Goal: Information Seeking & Learning: Learn about a topic

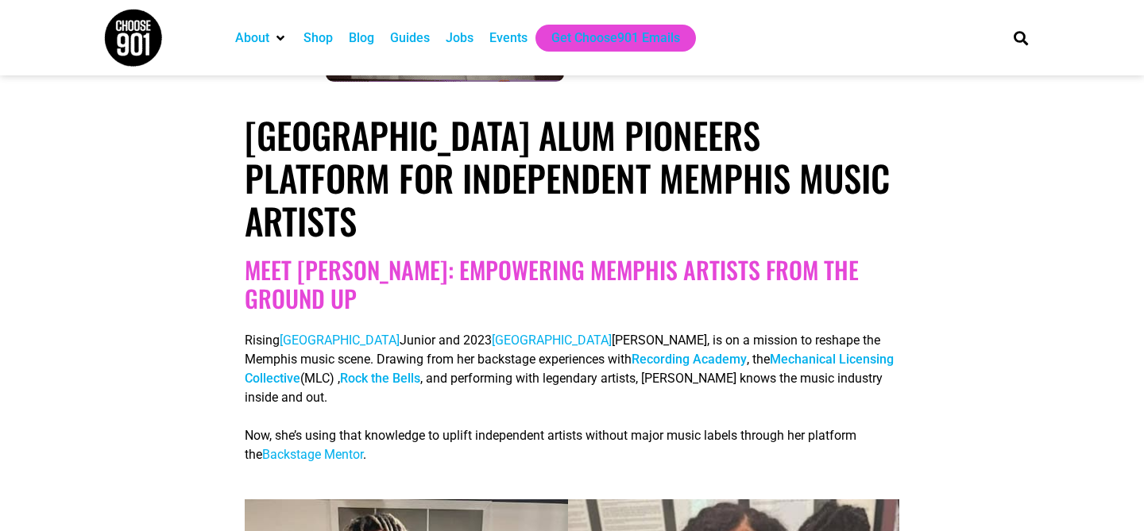
scroll to position [276, 0]
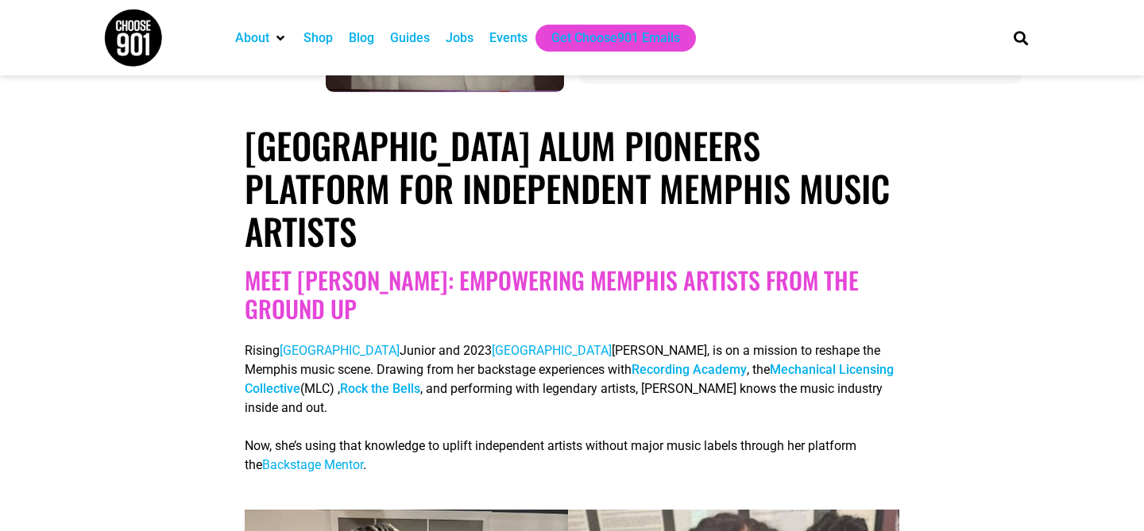
drag, startPoint x: 629, startPoint y: 237, endPoint x: 237, endPoint y: 160, distance: 398.9
click at [237, 160] on div "[GEOGRAPHIC_DATA] ALUM PIONEERS PLATFORM FOR INDEPENDENT MEMPHIS MUSIC ARTISTS" at bounding box center [572, 188] width 670 height 129
copy h1 "[GEOGRAPHIC_DATA] ALUM PIONEERS PLATFORM FOR INDEPENDENT MEMPHIS MUSIC ARTISTS"
drag, startPoint x: 446, startPoint y: 289, endPoint x: 300, endPoint y: 291, distance: 145.3
click at [300, 291] on h2 "MEET [PERSON_NAME]: EMPOWERING MEMPHIS ARTISTS FROM THE GROUND UP" at bounding box center [572, 294] width 654 height 57
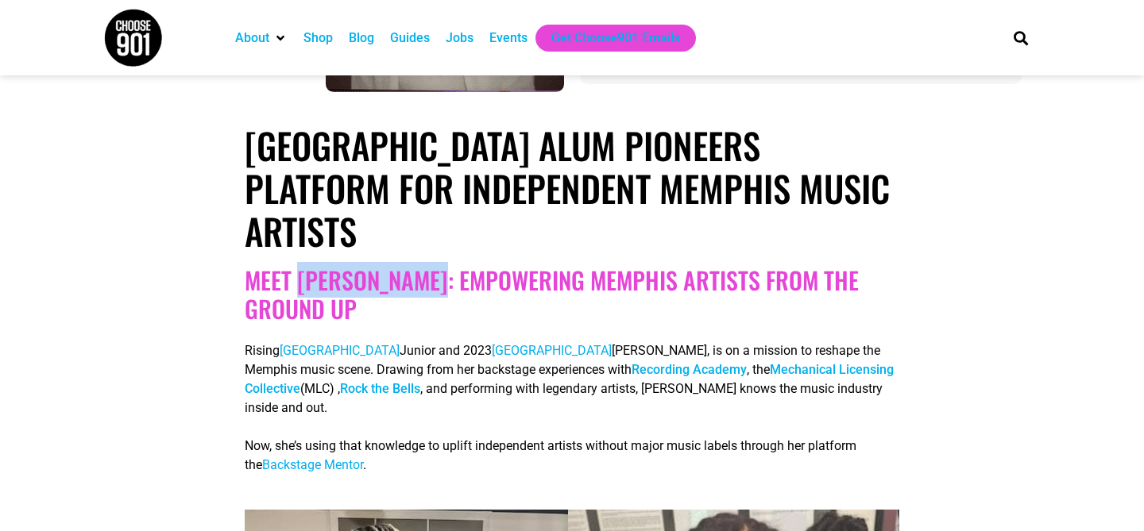
copy h2 "[PERSON_NAME]"
click at [302, 468] on span "Backstage Mentor" at bounding box center [312, 464] width 101 height 15
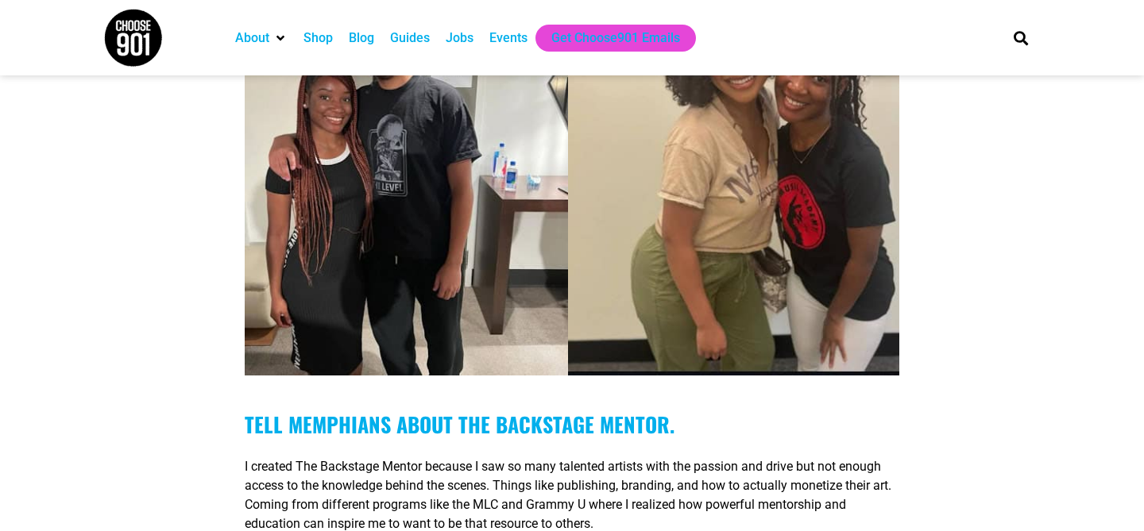
scroll to position [807, 0]
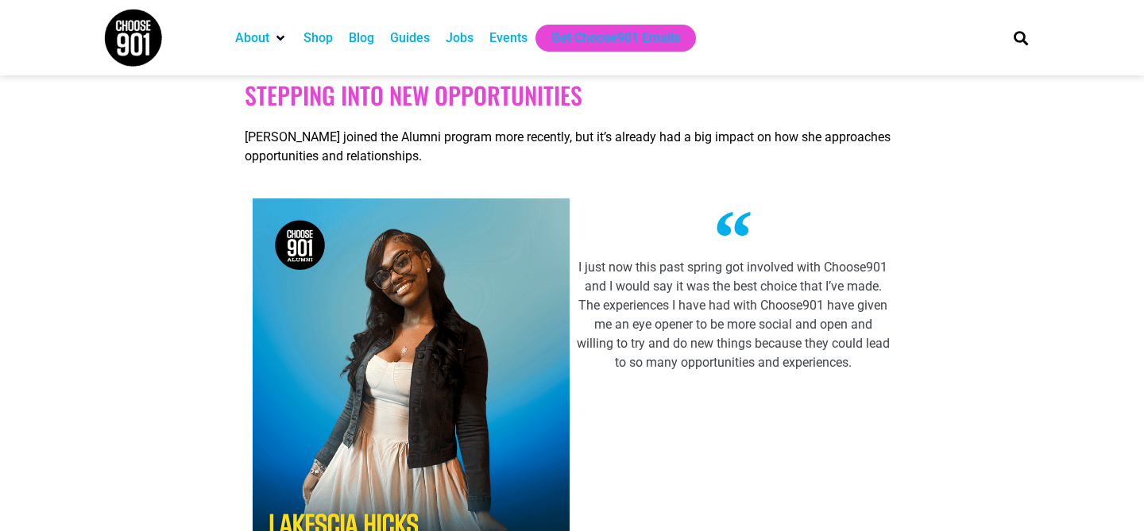
scroll to position [931, 0]
